Goal: Transaction & Acquisition: Obtain resource

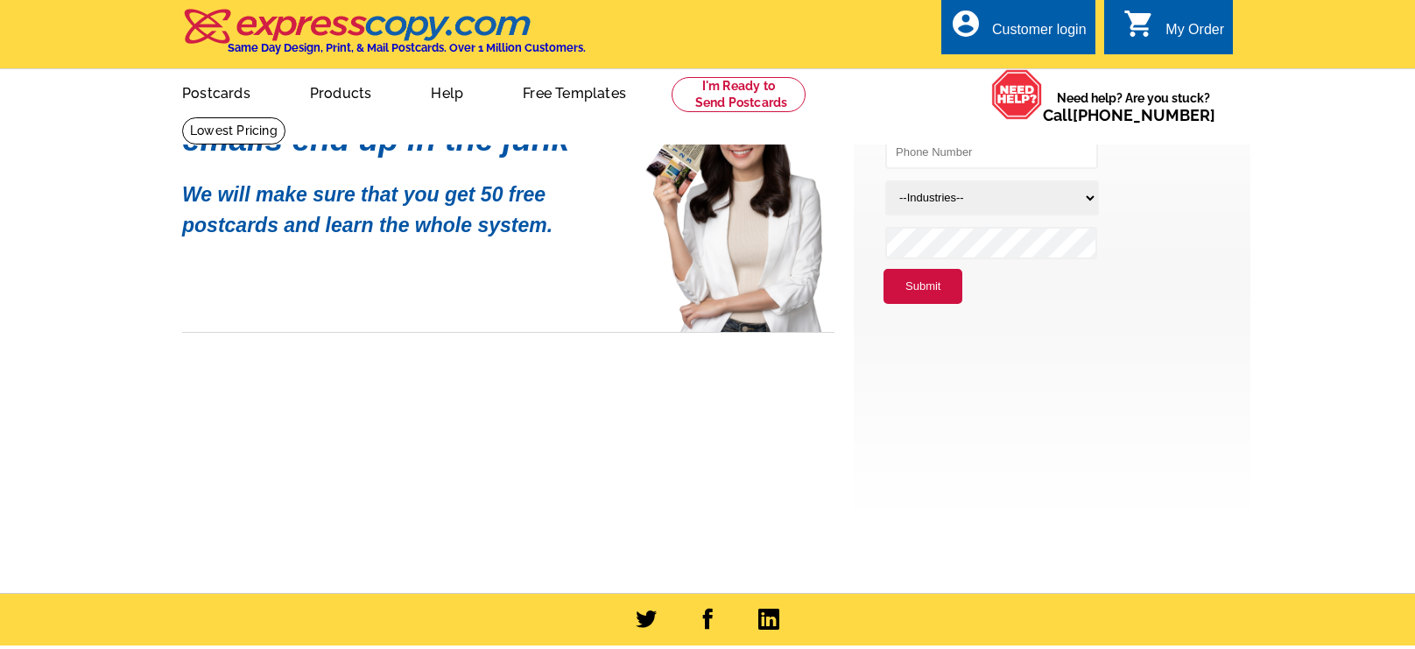
drag, startPoint x: 1138, startPoint y: 194, endPoint x: 876, endPoint y: 547, distance: 439.9
click at [876, 552] on div "Free Trial - Get Started! --Industries-- Residential Real Estate Accounting Agr…" at bounding box center [1052, 299] width 397 height 590
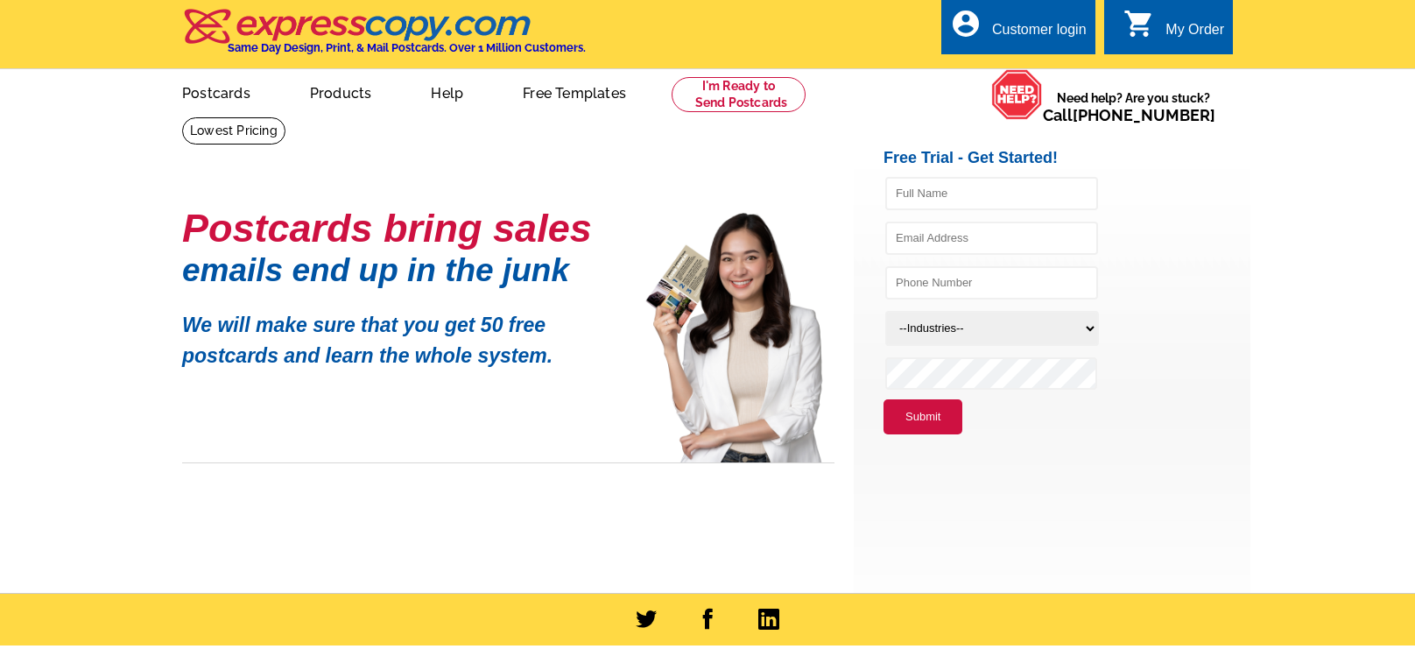
click at [619, 322] on div "Postcards bring sales emails end up in the junk We will make sure that you get …" at bounding box center [508, 338] width 652 height 250
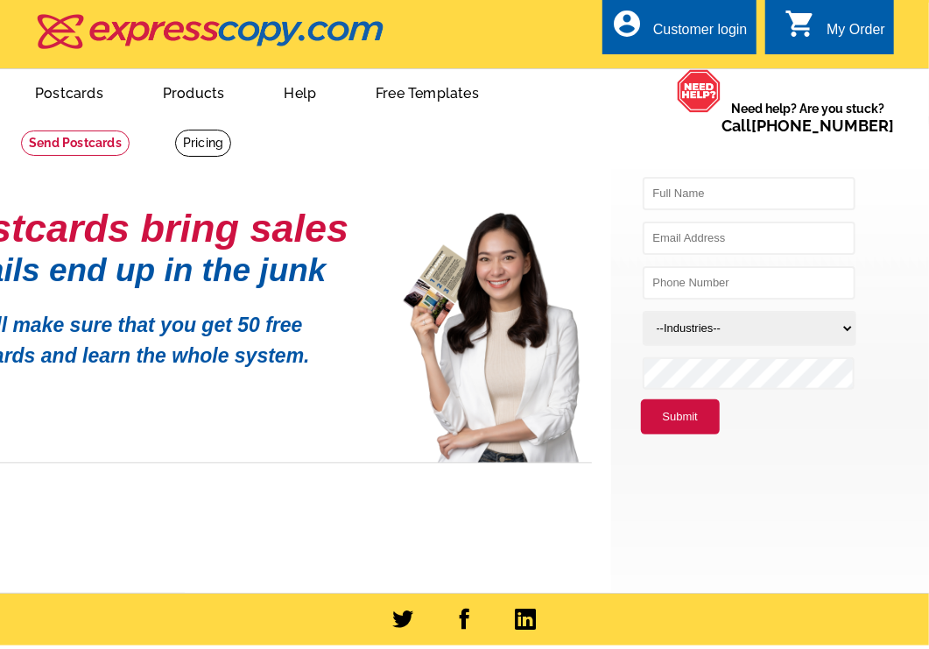
click at [609, 402] on div "Postcards bring sales emails end up in the junk We will make sure that you get …" at bounding box center [405, 268] width 407 height 268
